Goal: Task Accomplishment & Management: Use online tool/utility

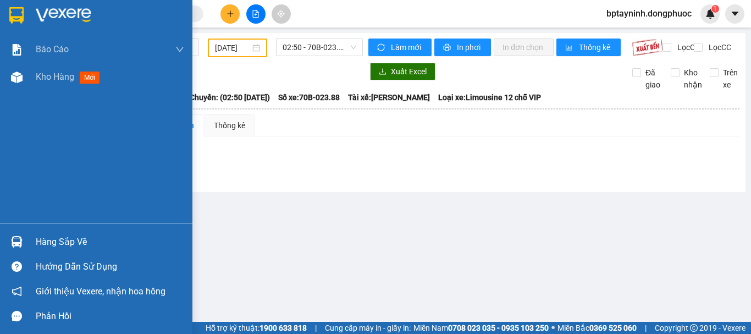
click at [22, 240] on img at bounding box center [17, 242] width 12 height 12
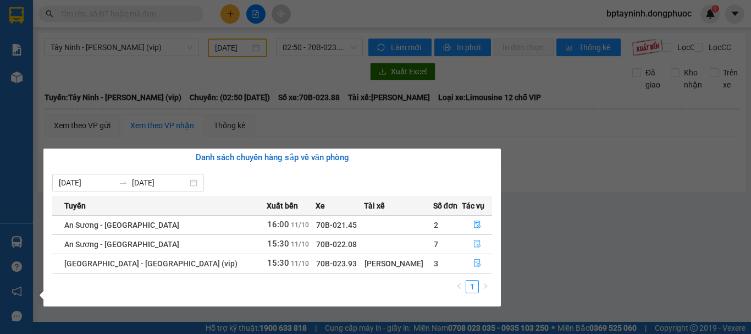
click at [473, 236] on button "button" at bounding box center [476, 244] width 29 height 18
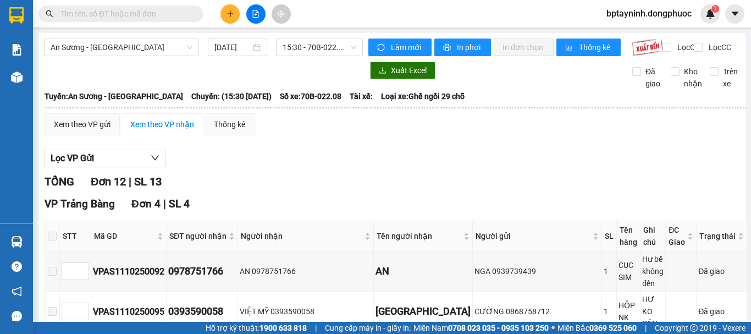
type input "[DATE]"
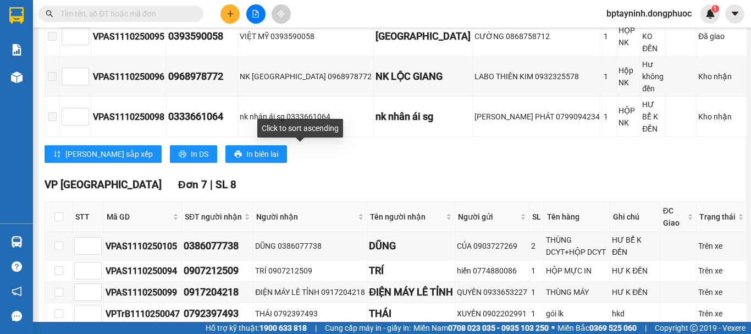
scroll to position [367, 0]
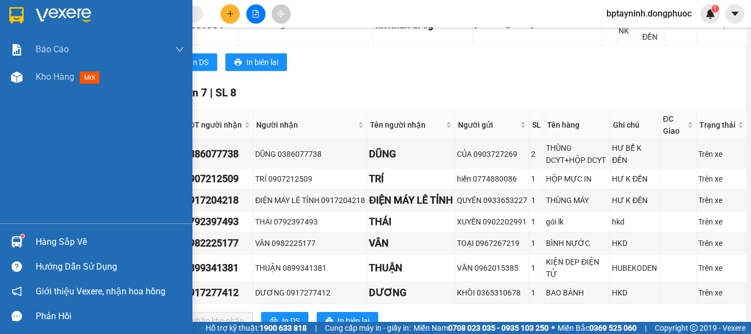
click at [29, 238] on div "Hàng sắp về" at bounding box center [96, 241] width 192 height 25
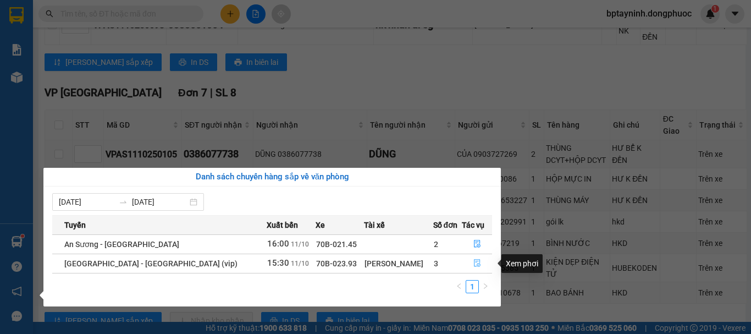
drag, startPoint x: 471, startPoint y: 263, endPoint x: 468, endPoint y: 253, distance: 10.8
click at [473, 263] on icon "file-done" at bounding box center [477, 263] width 8 height 8
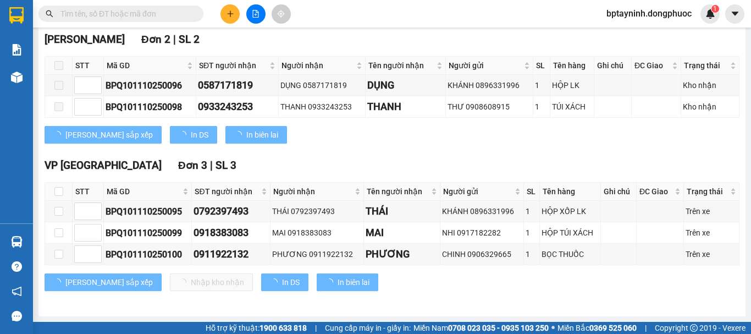
scroll to position [174, 0]
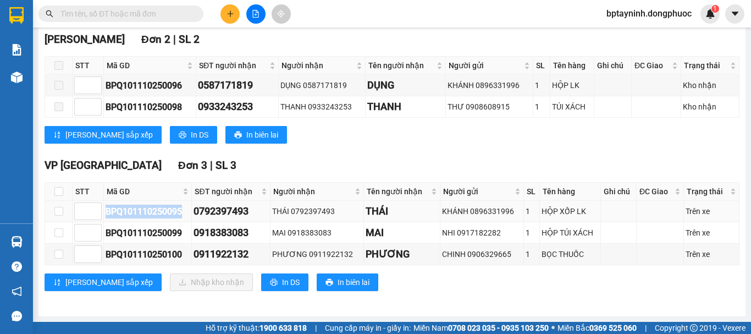
drag, startPoint x: 184, startPoint y: 213, endPoint x: 106, endPoint y: 215, distance: 78.6
click at [106, 215] on div "BPQ101110250095" at bounding box center [148, 211] width 84 height 14
copy div "BPQ101110250095"
drag, startPoint x: 364, startPoint y: 164, endPoint x: 334, endPoint y: 118, distance: 55.2
click at [364, 164] on div "VP Tây Ninh Đơn 3 | SL 3" at bounding box center [392, 165] width 695 height 16
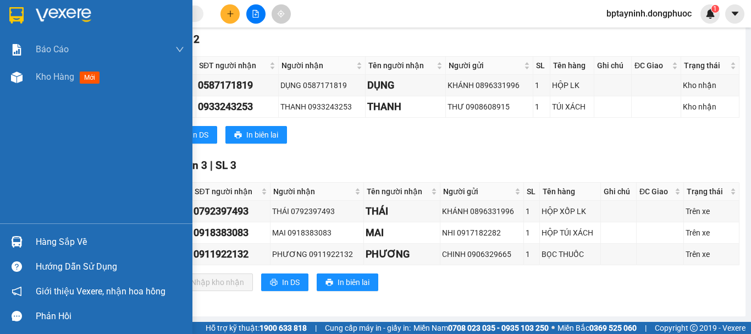
drag, startPoint x: 64, startPoint y: 236, endPoint x: 112, endPoint y: 240, distance: 48.0
click at [65, 235] on div "Hàng sắp về" at bounding box center [110, 242] width 148 height 16
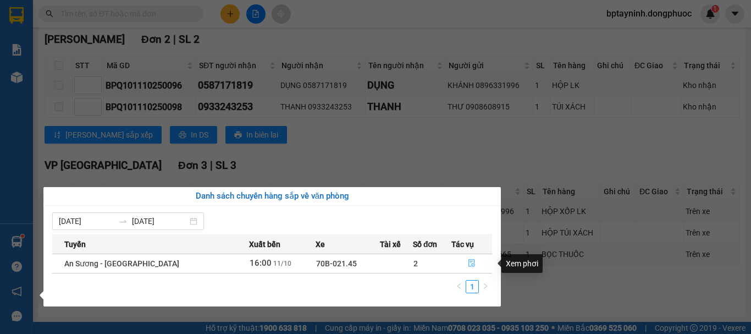
click at [470, 265] on icon "file-done" at bounding box center [472, 263] width 8 height 8
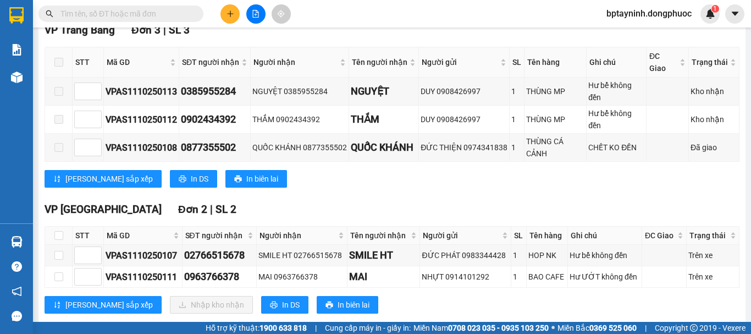
scroll to position [206, 0]
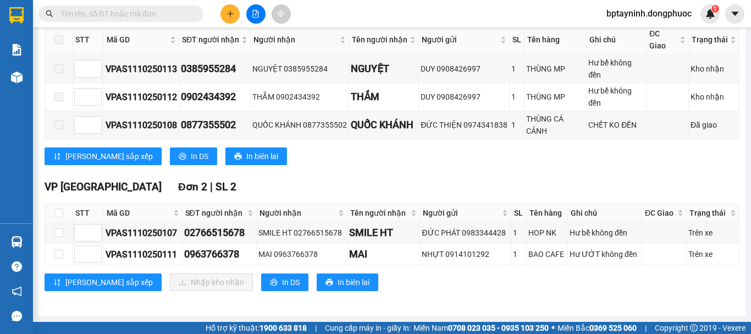
click at [52, 210] on th at bounding box center [58, 213] width 27 height 18
click at [57, 210] on input "checkbox" at bounding box center [58, 212] width 9 height 9
checkbox input "true"
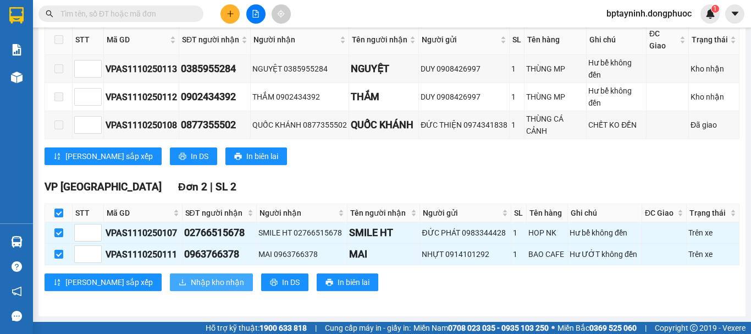
click at [170, 288] on button "Nhập kho nhận" at bounding box center [211, 282] width 83 height 18
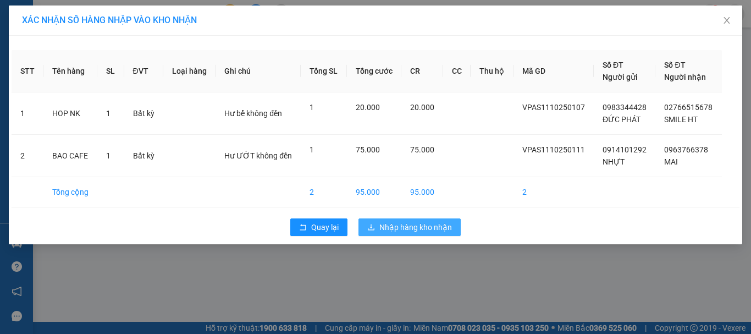
click at [426, 230] on span "Nhập hàng kho nhận" at bounding box center [415, 227] width 73 height 12
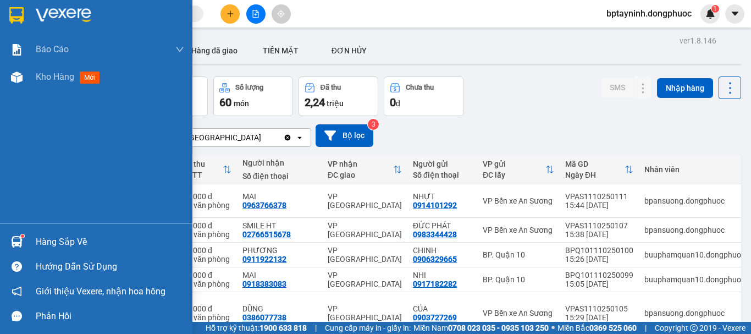
click at [37, 228] on div "Hàng sắp về Hướng dẫn sử dụng Giới thiệu Vexere, nhận hoa hồng Phản hồi" at bounding box center [96, 275] width 192 height 105
drag, startPoint x: 40, startPoint y: 247, endPoint x: 66, endPoint y: 231, distance: 30.1
click at [42, 246] on div "Hàng sắp về" at bounding box center [110, 242] width 148 height 16
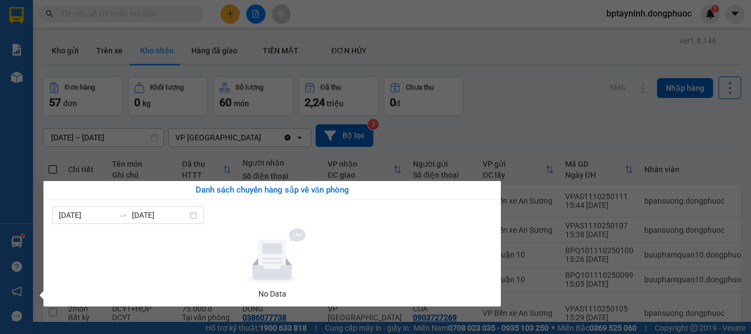
drag, startPoint x: 525, startPoint y: 68, endPoint x: 403, endPoint y: 19, distance: 131.6
click at [520, 65] on section "Kết quả tìm kiếm ( 0 ) Bộ lọc No Data bptayninh.dongphuoc 1 Báo cáo Mẫu 1: Báo …" at bounding box center [375, 167] width 751 height 334
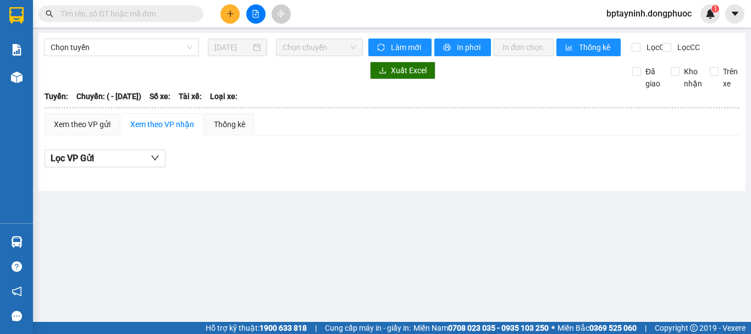
click at [103, 14] on input "text" at bounding box center [125, 14] width 130 height 12
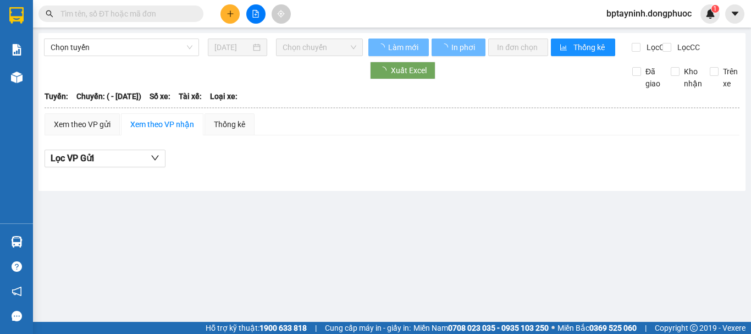
paste input "BPQ101110250095"
type input "BPQ101110250095"
type input "[DATE]"
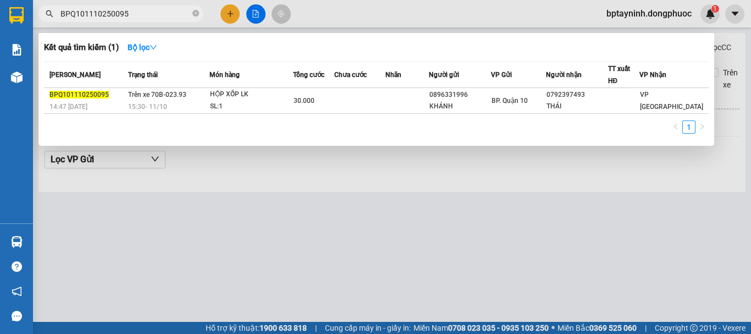
type input "BPQ101110250095"
